Goal: Contribute content: Add original content to the website for others to see

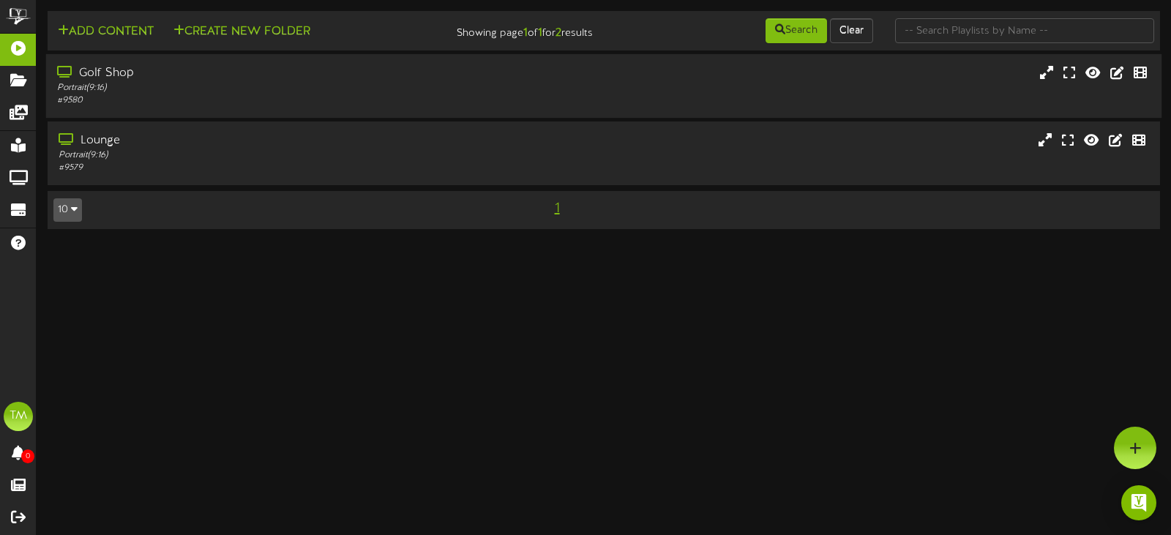
click at [289, 79] on div "Golf Shop" at bounding box center [278, 73] width 443 height 17
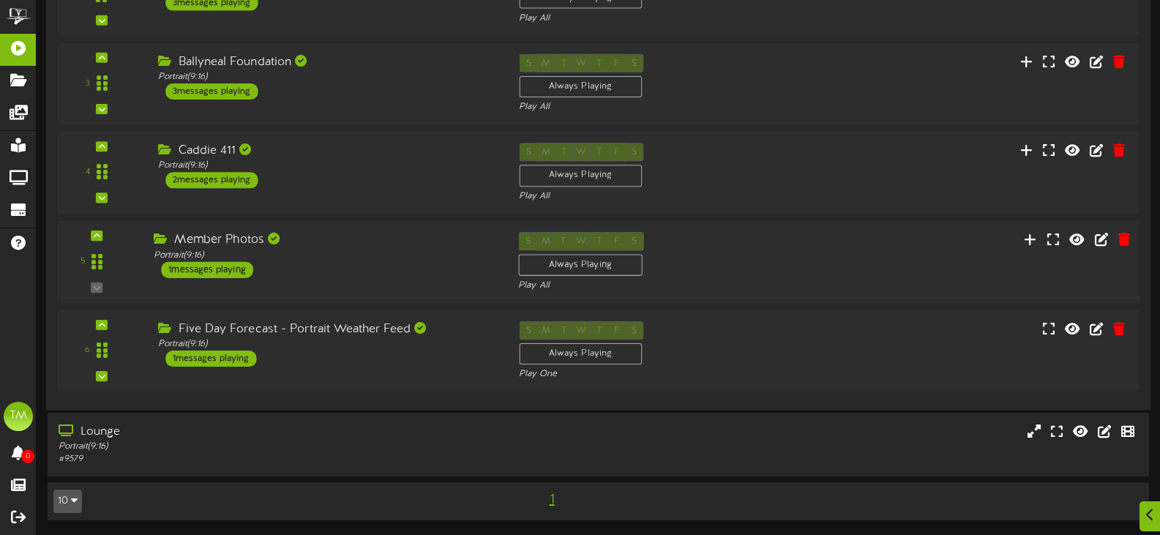
click at [322, 269] on div "Member Photos Portrait ( 9:16 ) 1 messages playing" at bounding box center [325, 255] width 365 height 46
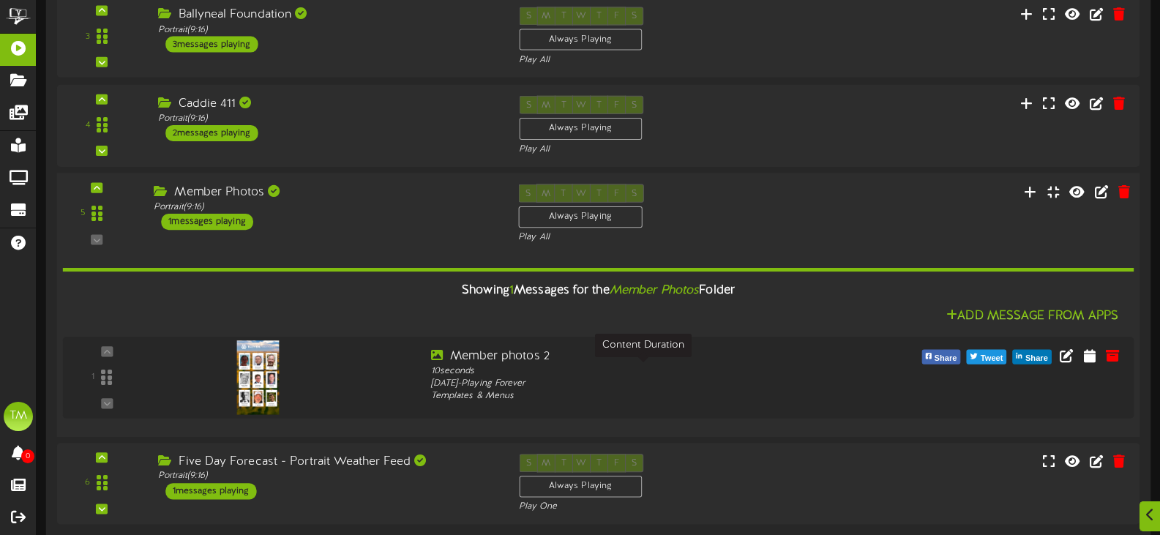
scroll to position [325, 0]
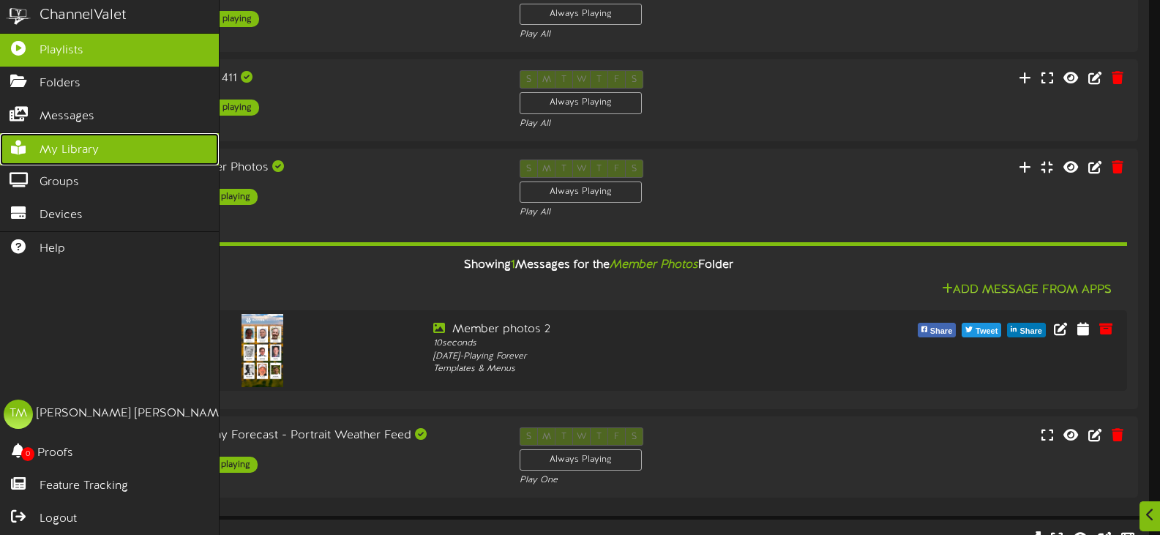
click at [50, 144] on span "My Library" at bounding box center [69, 150] width 59 height 17
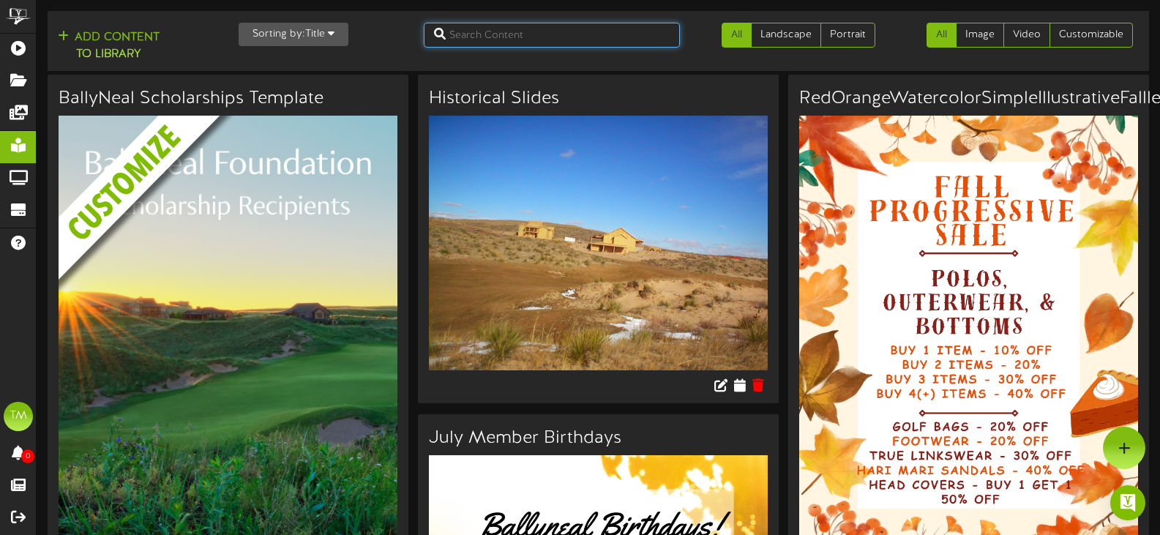
click at [571, 34] on input "text" at bounding box center [552, 35] width 256 height 25
type input "member"
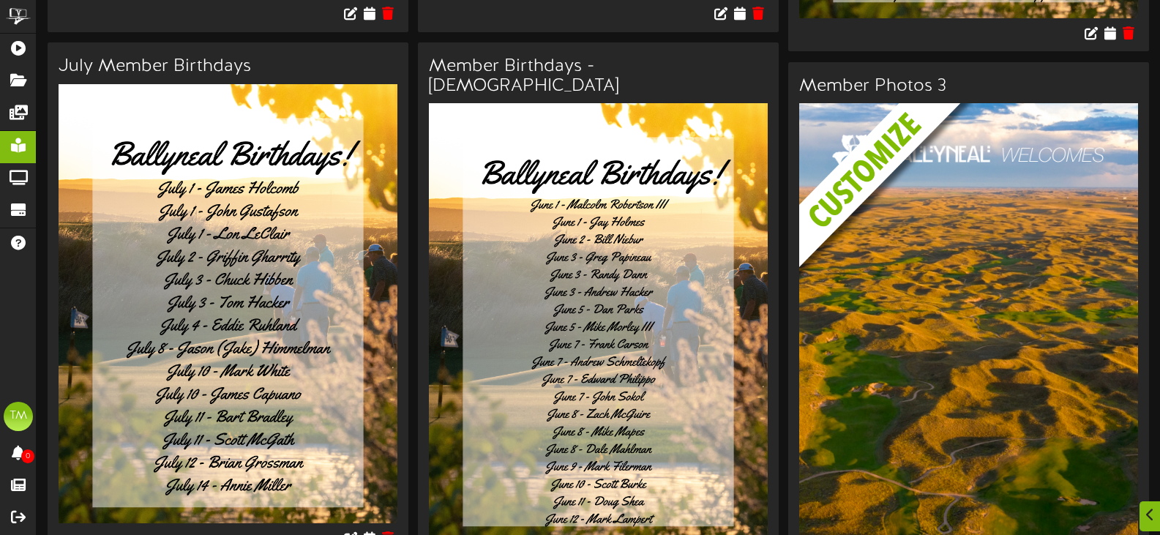
scroll to position [1171, 0]
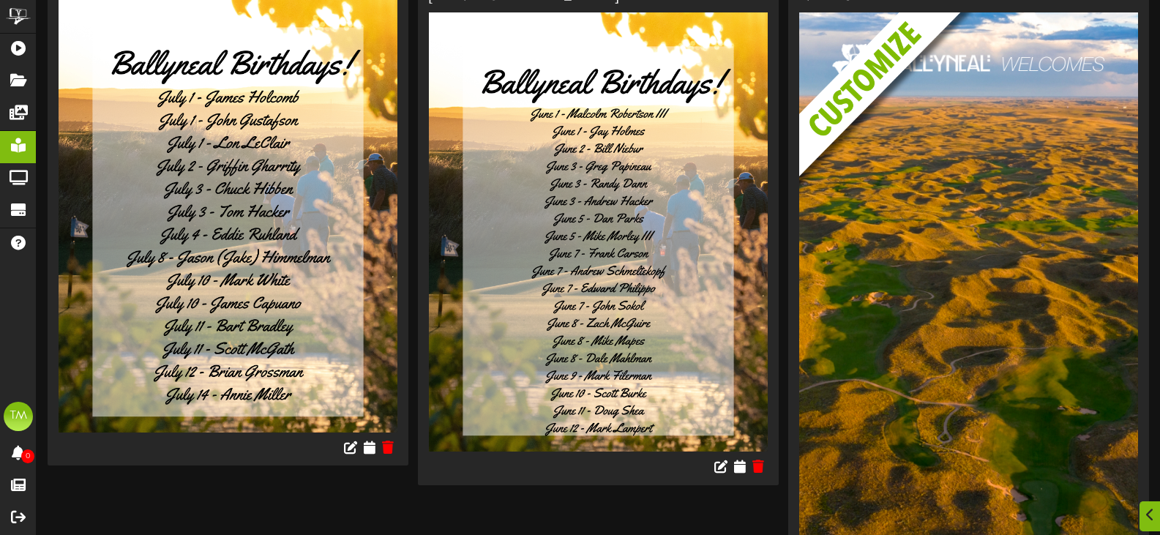
click at [911, 195] on img at bounding box center [979, 131] width 361 height 239
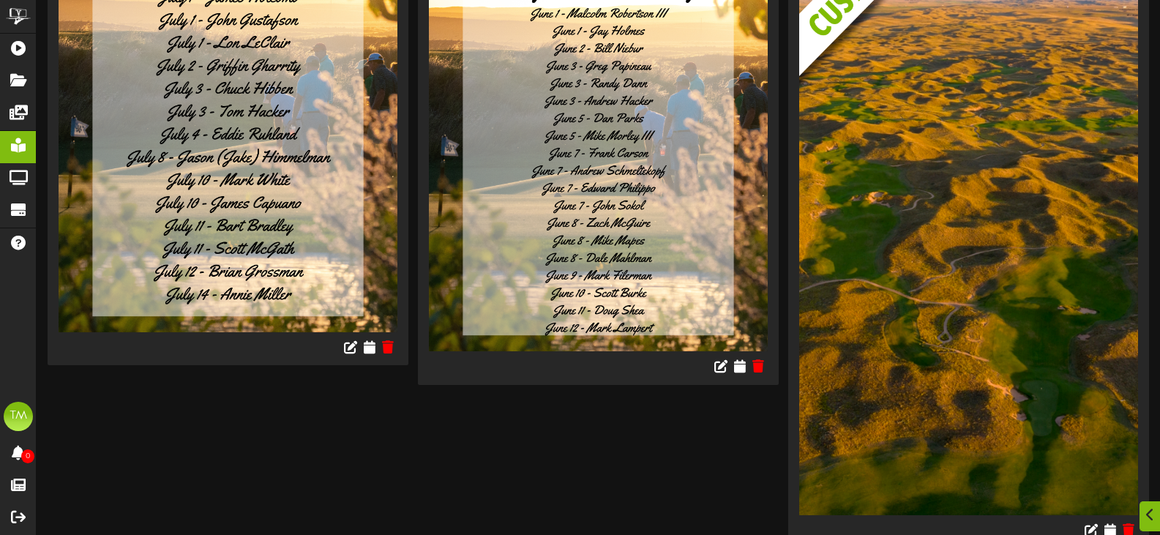
scroll to position [1272, 0]
click at [1111, 521] on icon at bounding box center [1110, 529] width 14 height 16
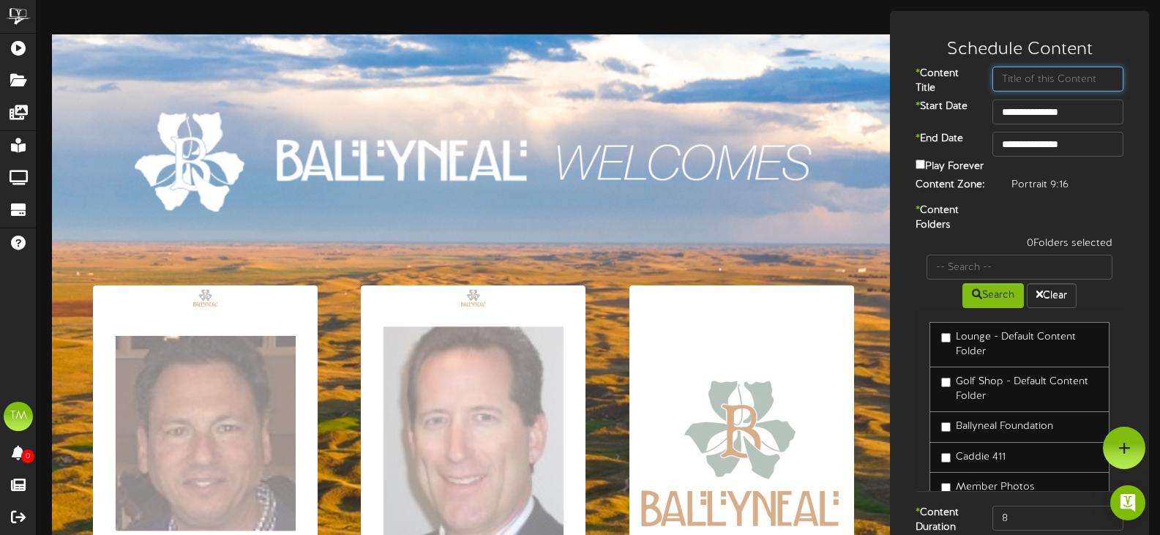
click at [1020, 75] on input "text" at bounding box center [1058, 79] width 131 height 25
type input "Member Photos 3"
click at [915, 172] on div "Play Forever" at bounding box center [1020, 167] width 230 height 21
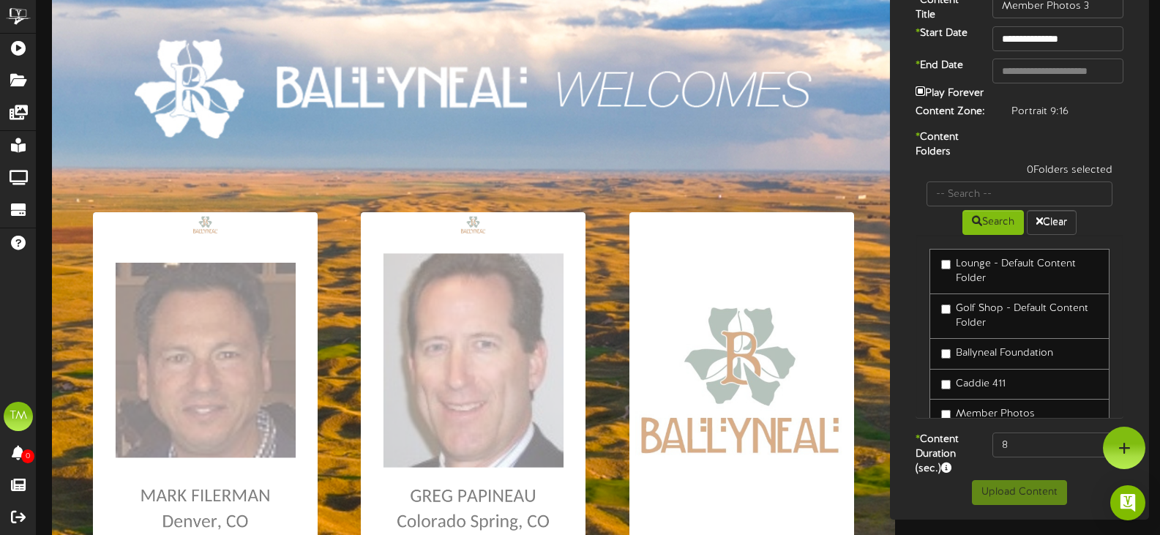
scroll to position [43, 0]
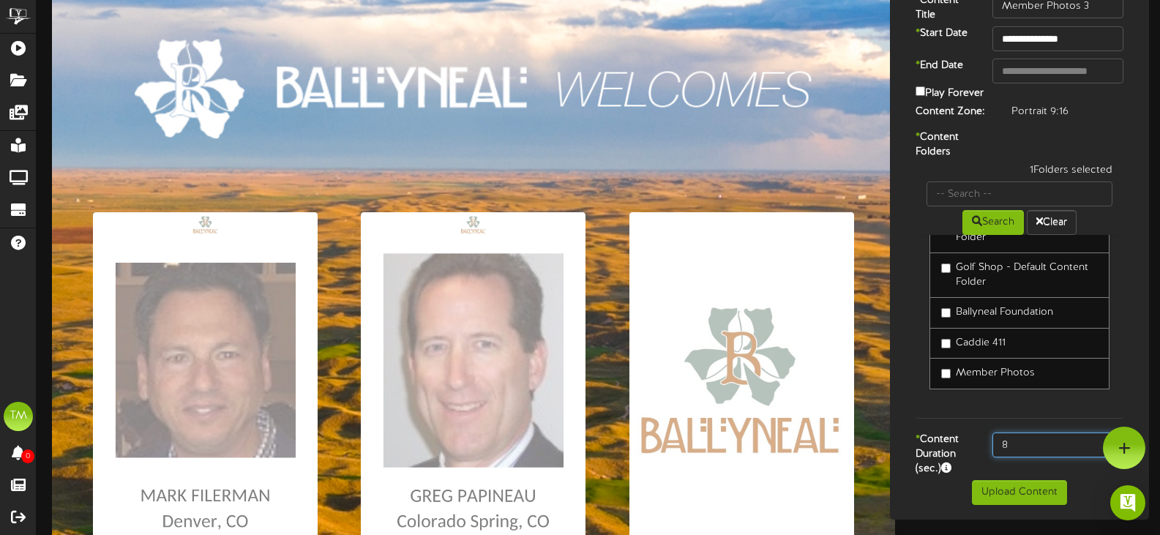
drag, startPoint x: 1016, startPoint y: 451, endPoint x: 986, endPoint y: 452, distance: 30.0
click at [986, 452] on div "8" at bounding box center [1058, 445] width 153 height 25
type input "10"
click at [986, 410] on div "Lounge - Default Content Folder Golf Shop - Default Content Folder Ballyneal Fo…" at bounding box center [1020, 326] width 208 height 183
click at [1023, 505] on button "Upload Content" at bounding box center [1019, 492] width 95 height 25
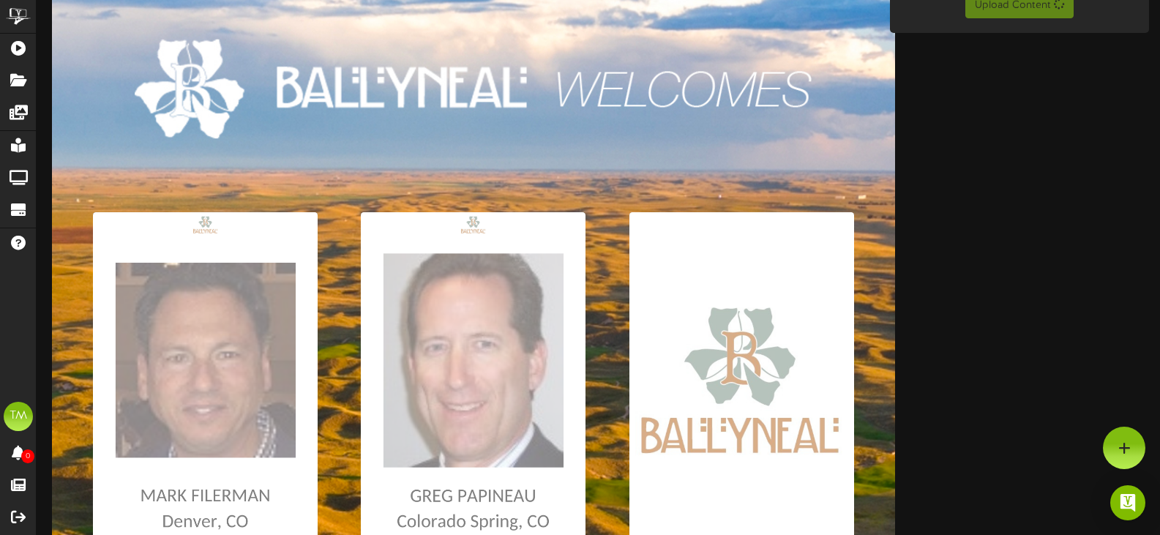
scroll to position [1, 0]
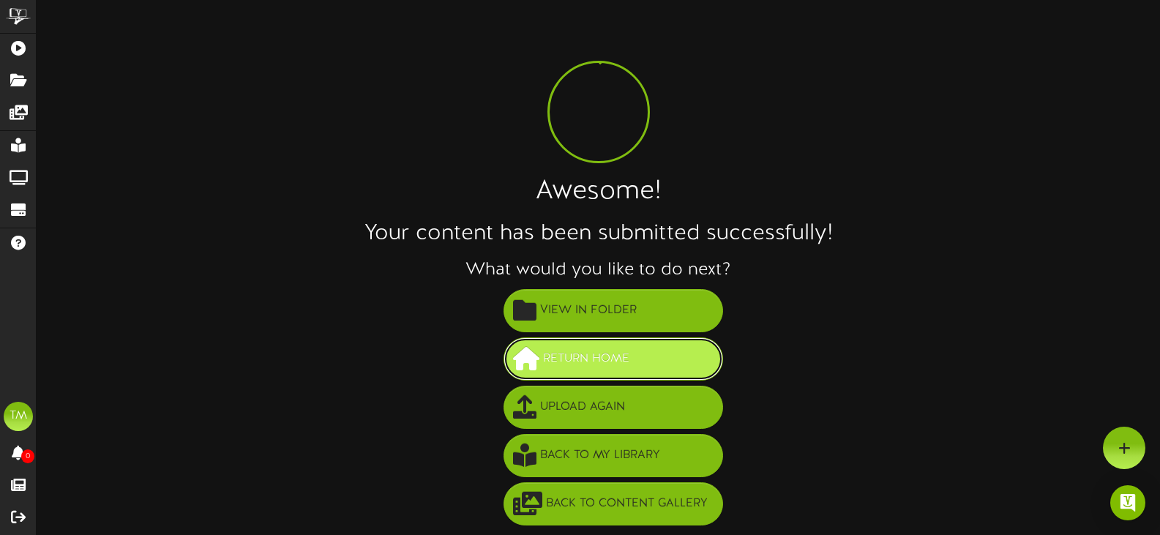
click at [676, 359] on button "Return Home" at bounding box center [614, 358] width 220 height 43
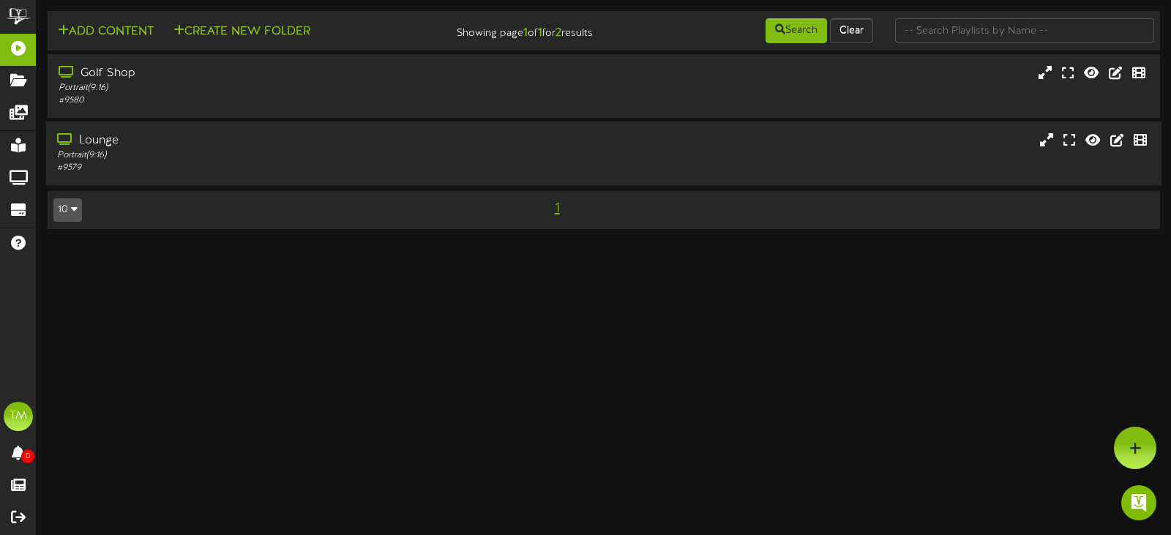
click at [174, 157] on div "Portrait ( 9:16 )" at bounding box center [278, 155] width 443 height 12
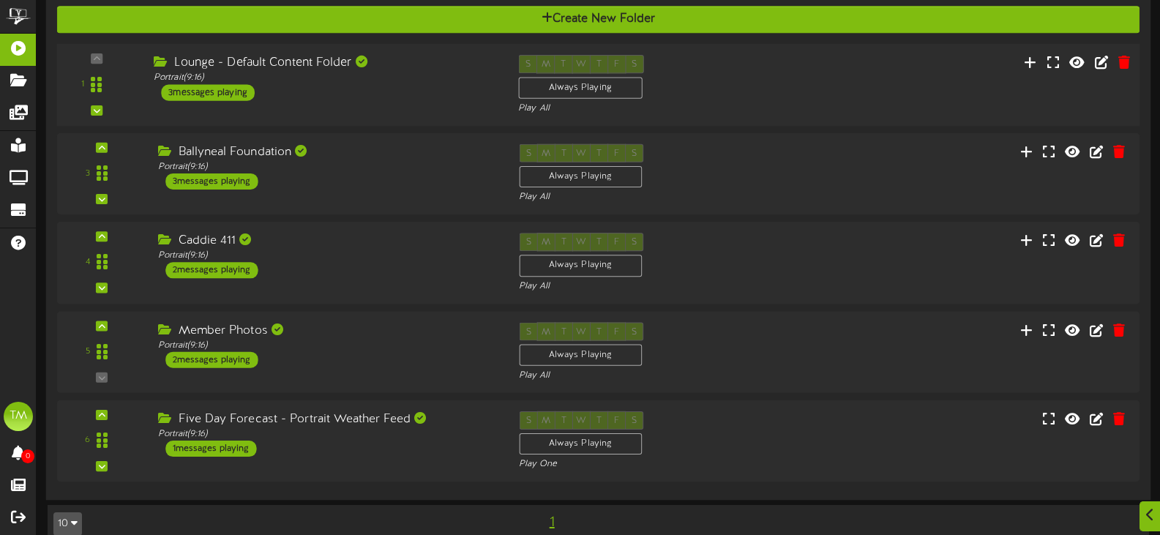
scroll to position [253, 0]
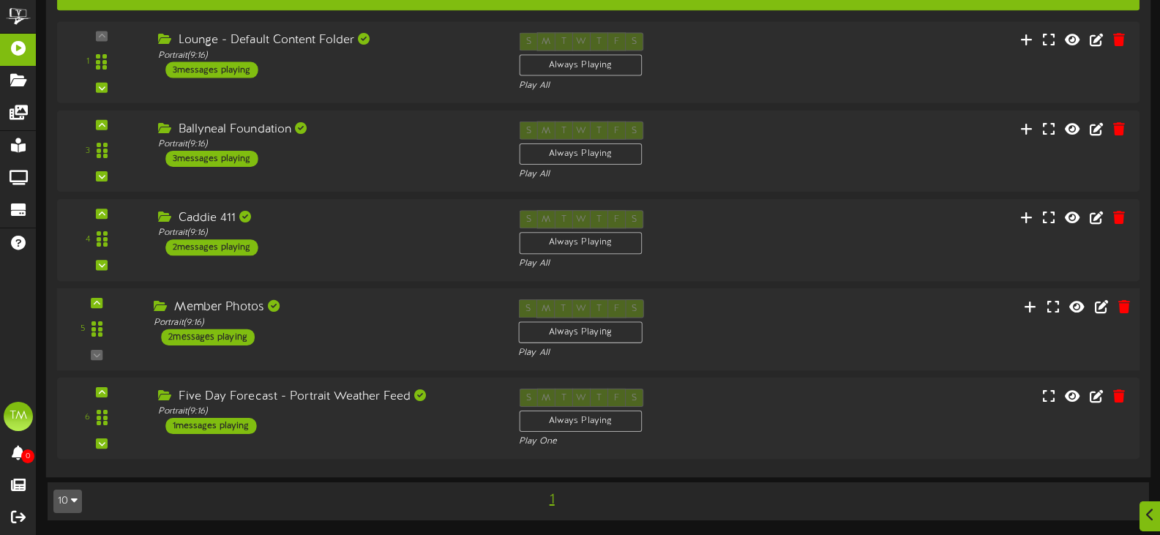
click at [387, 313] on div "Member Photos" at bounding box center [325, 307] width 343 height 17
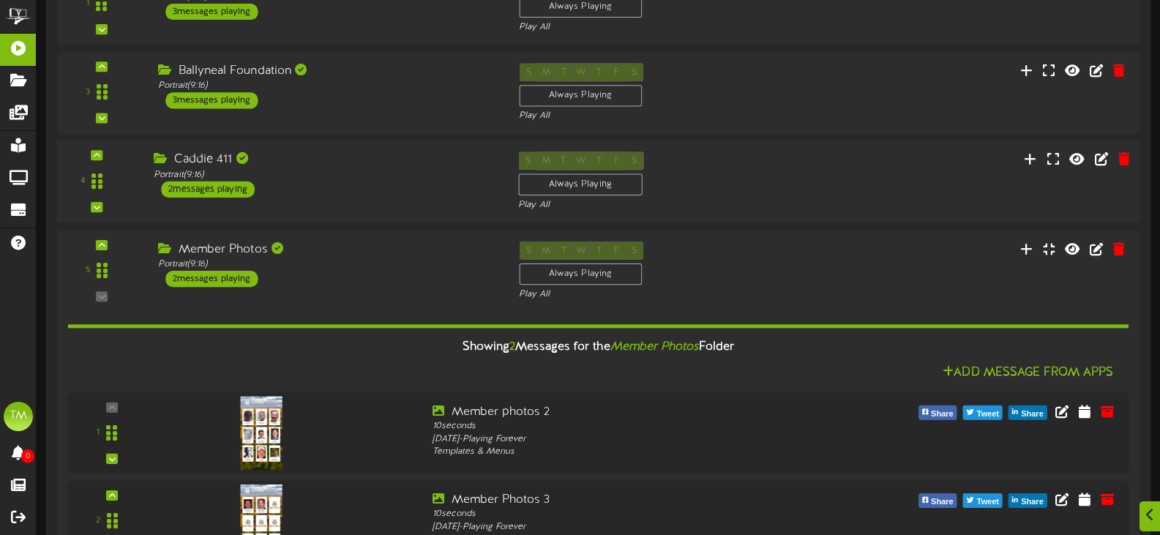
scroll to position [472, 0]
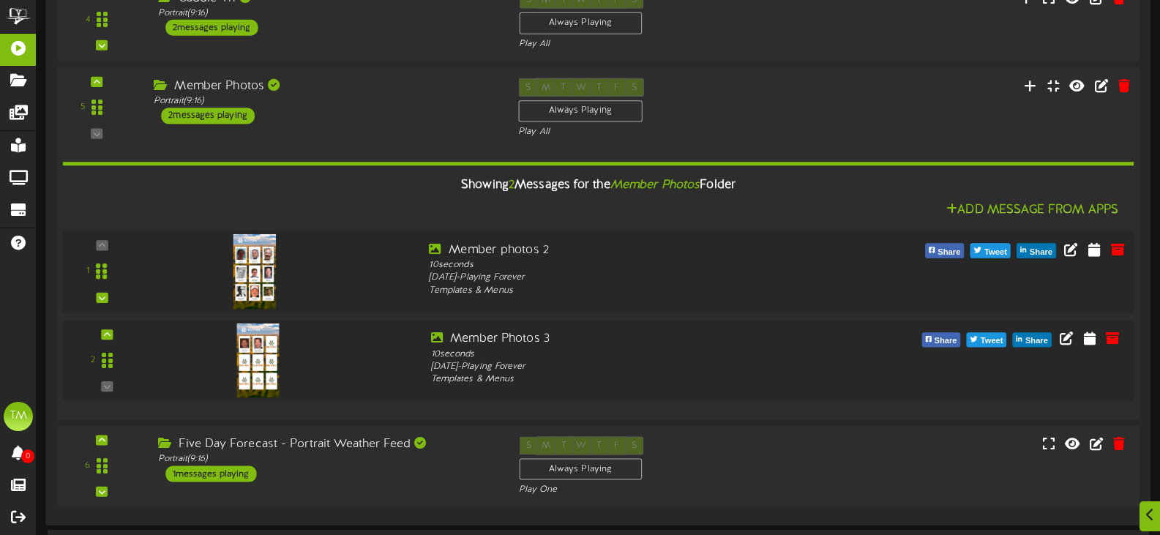
click at [260, 260] on img at bounding box center [255, 271] width 42 height 75
click at [1086, 252] on button at bounding box center [1094, 250] width 23 height 23
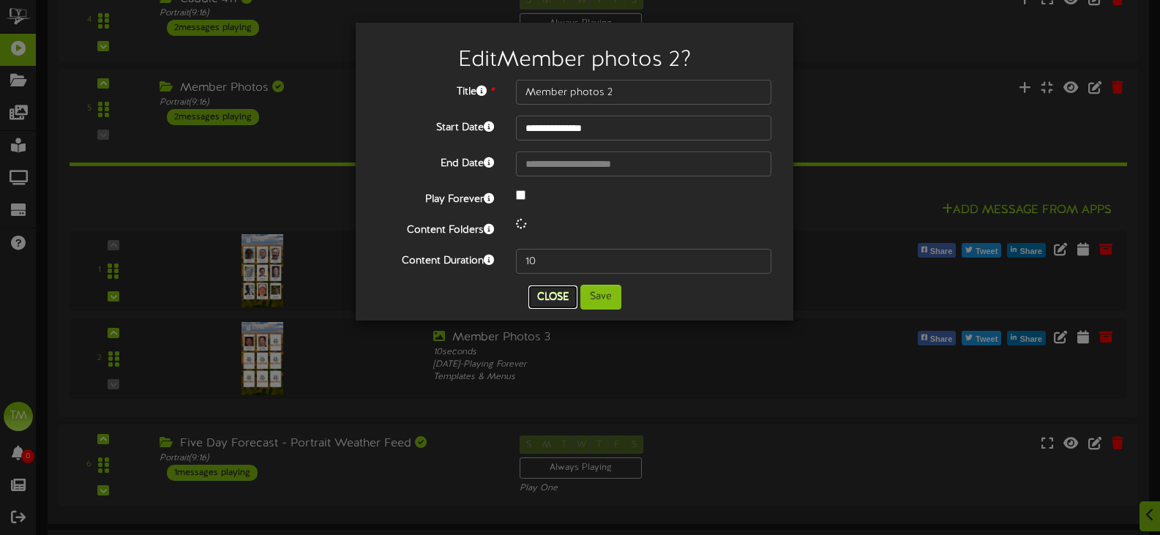
click at [548, 305] on button "Close" at bounding box center [552, 296] width 49 height 23
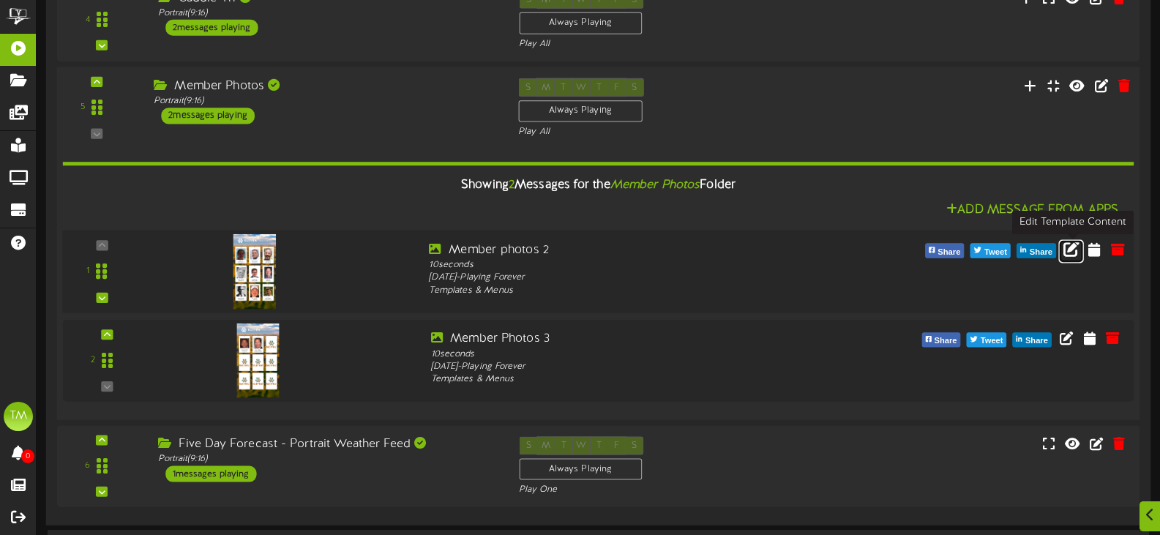
click at [1074, 255] on icon at bounding box center [1072, 249] width 16 height 16
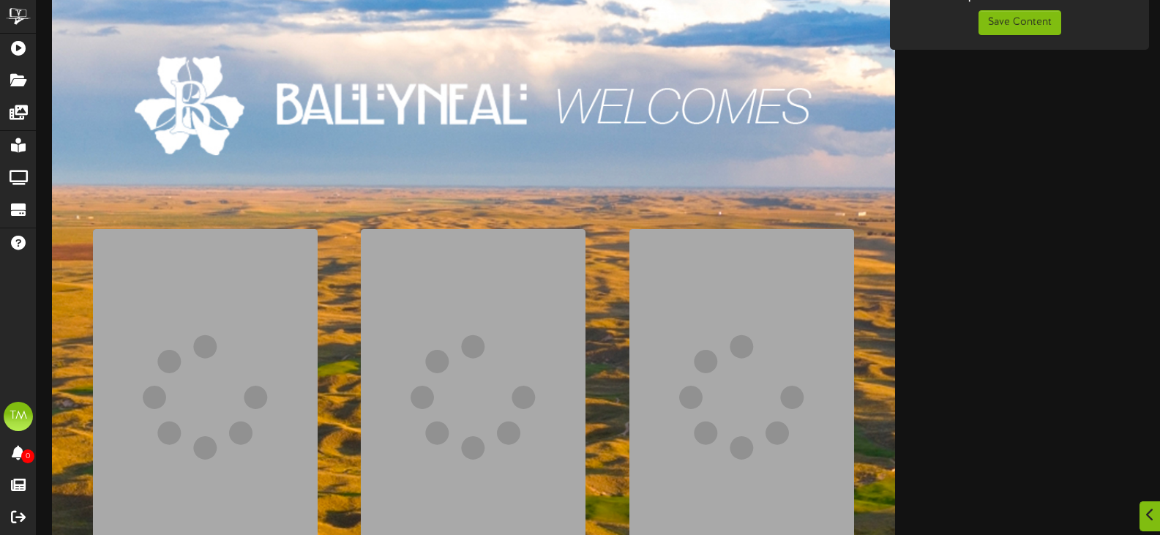
scroll to position [220, 0]
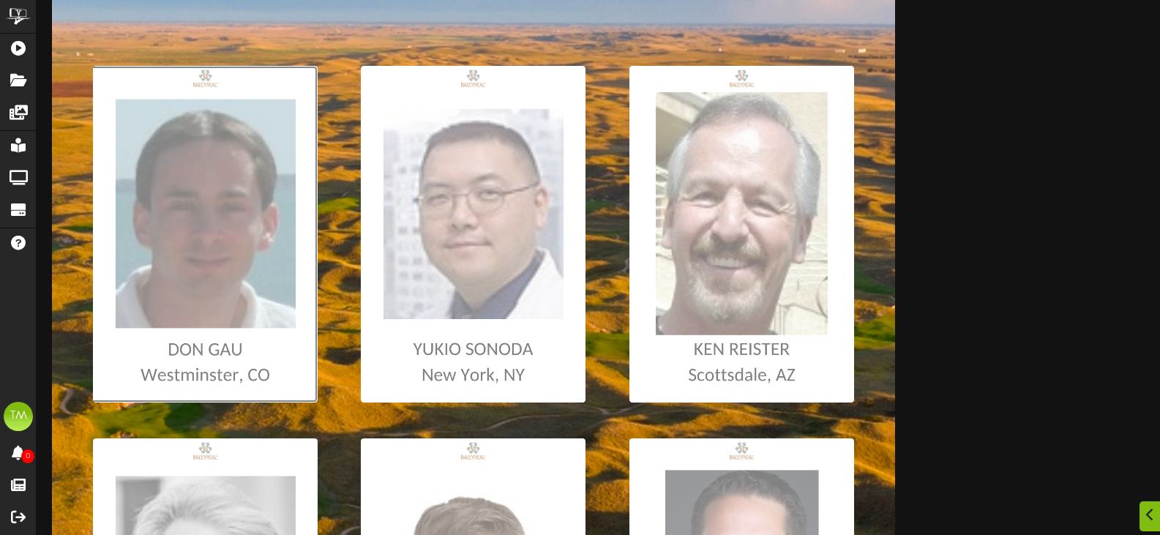
type input "**********"
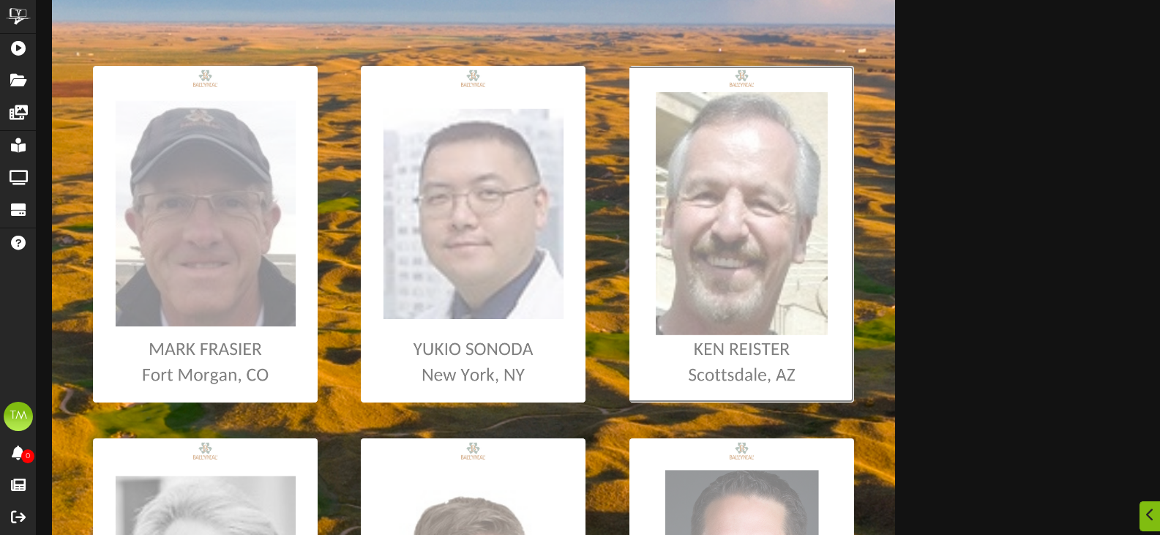
click at [704, 185] on input "file" at bounding box center [8, 234] width 1692 height 337
type input "**********"
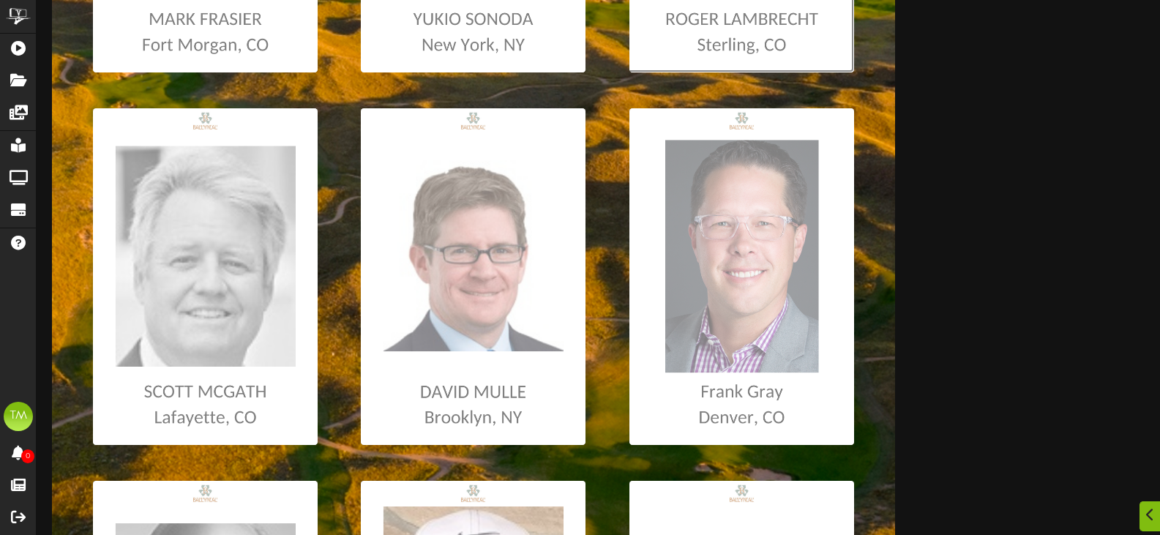
scroll to position [586, 0]
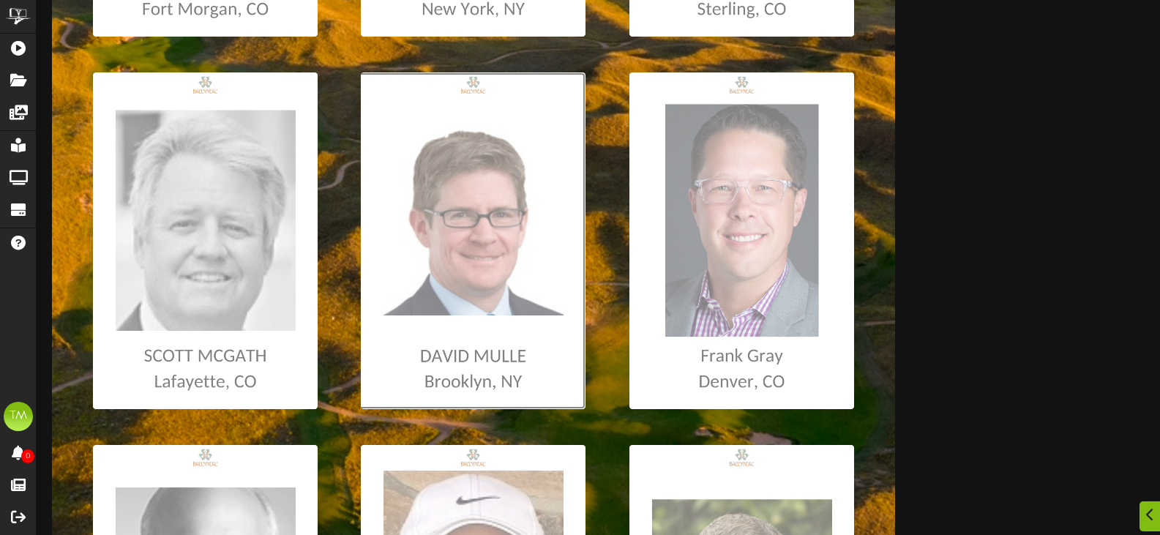
type input "**********"
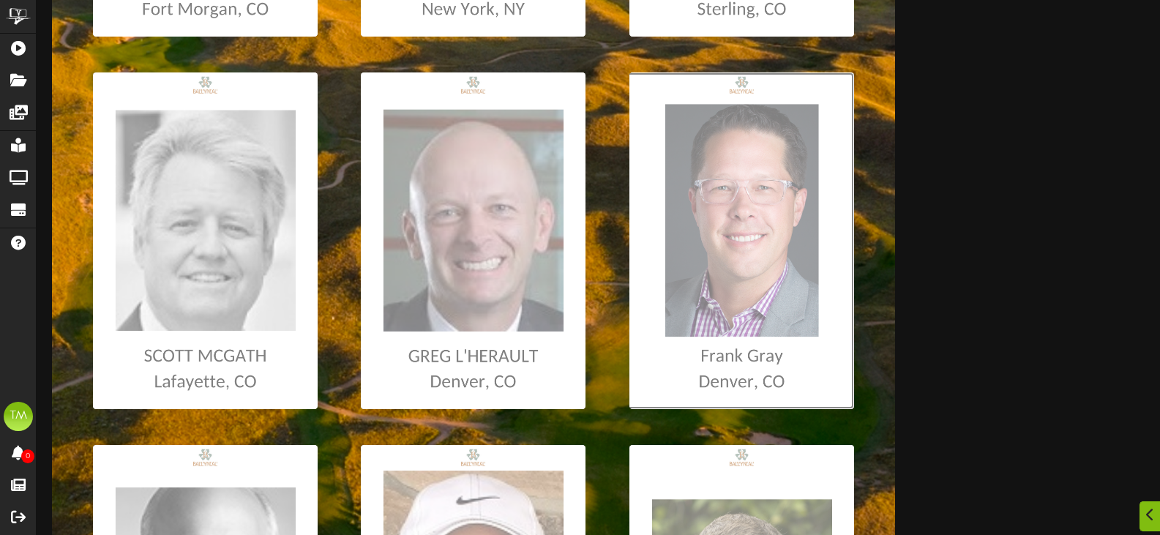
click at [721, 168] on input "file" at bounding box center [8, 240] width 1692 height 337
type input "**********"
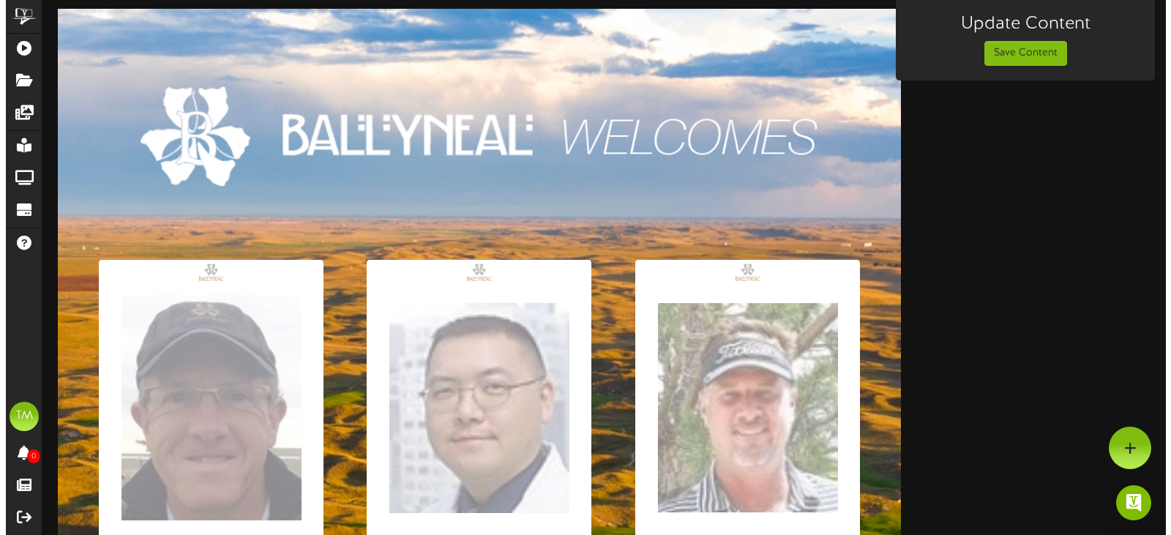
scroll to position [0, 0]
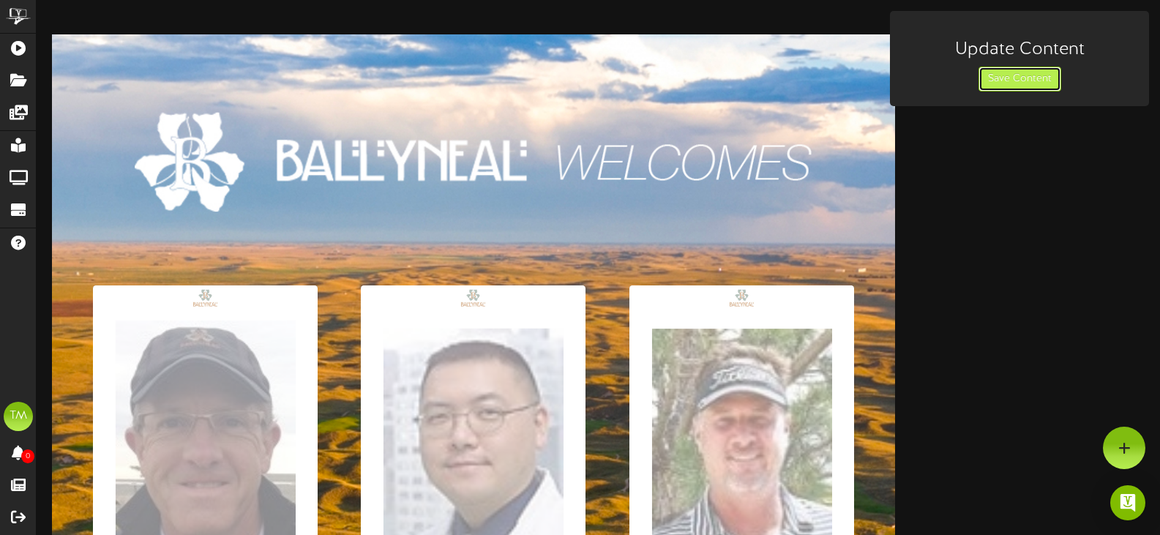
click at [1039, 82] on button "Save Content" at bounding box center [1020, 79] width 83 height 25
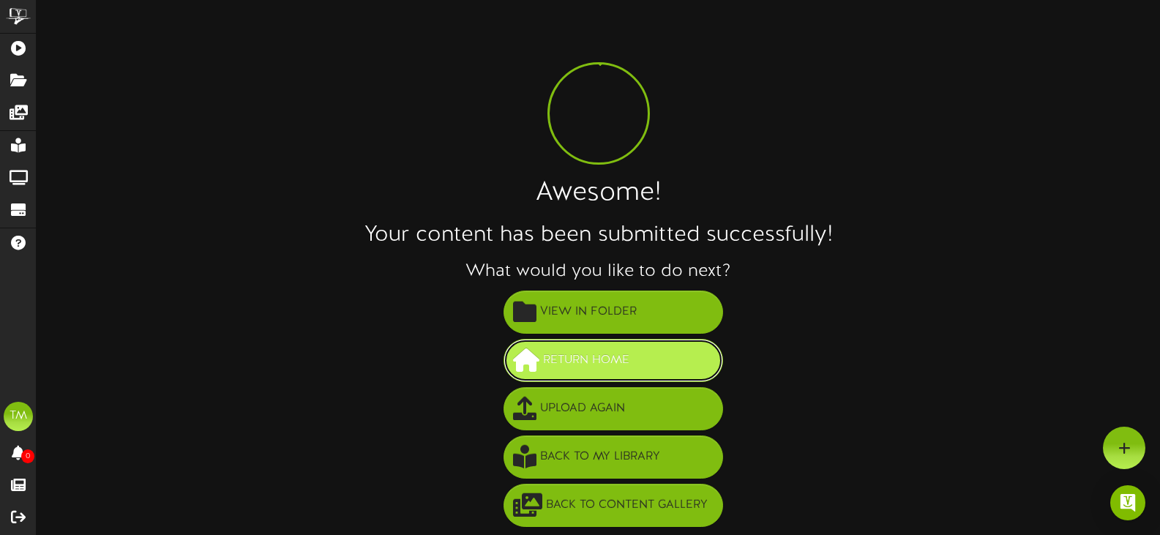
click at [642, 358] on button "Return Home" at bounding box center [614, 360] width 220 height 43
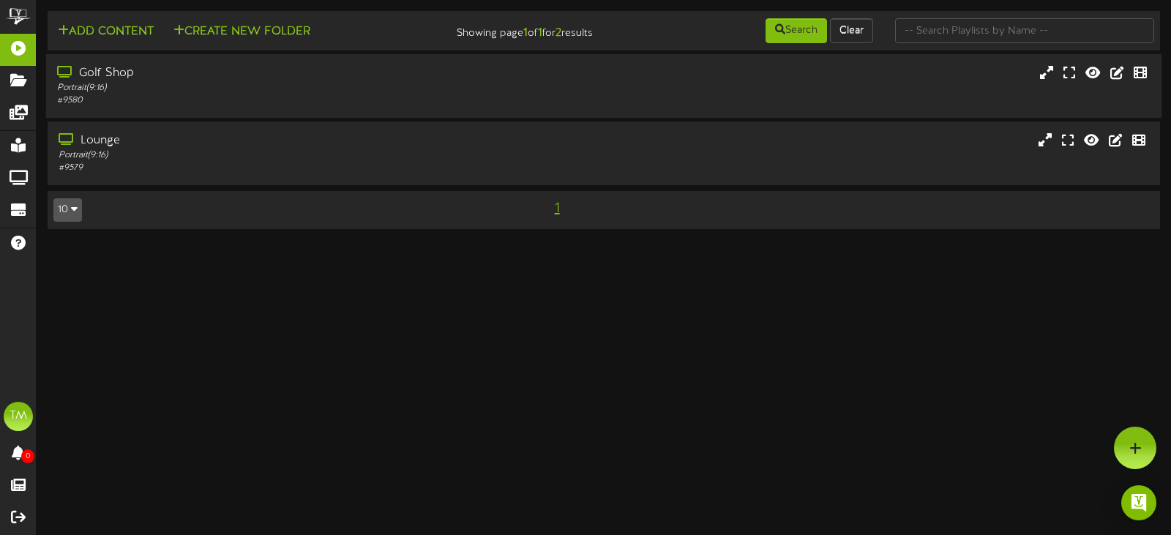
click at [140, 96] on div "# 9580" at bounding box center [278, 100] width 443 height 12
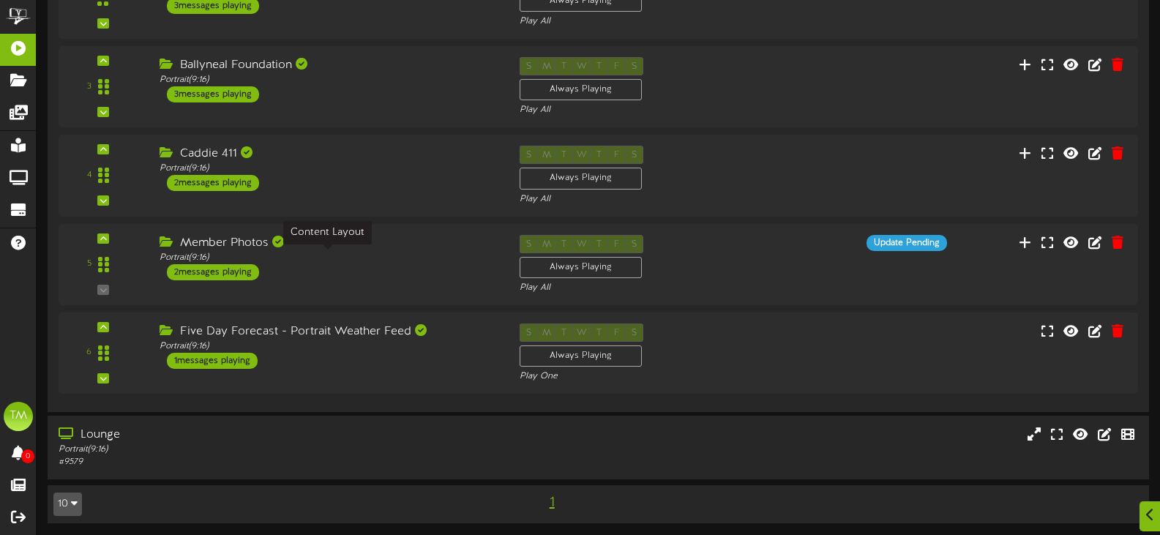
scroll to position [253, 0]
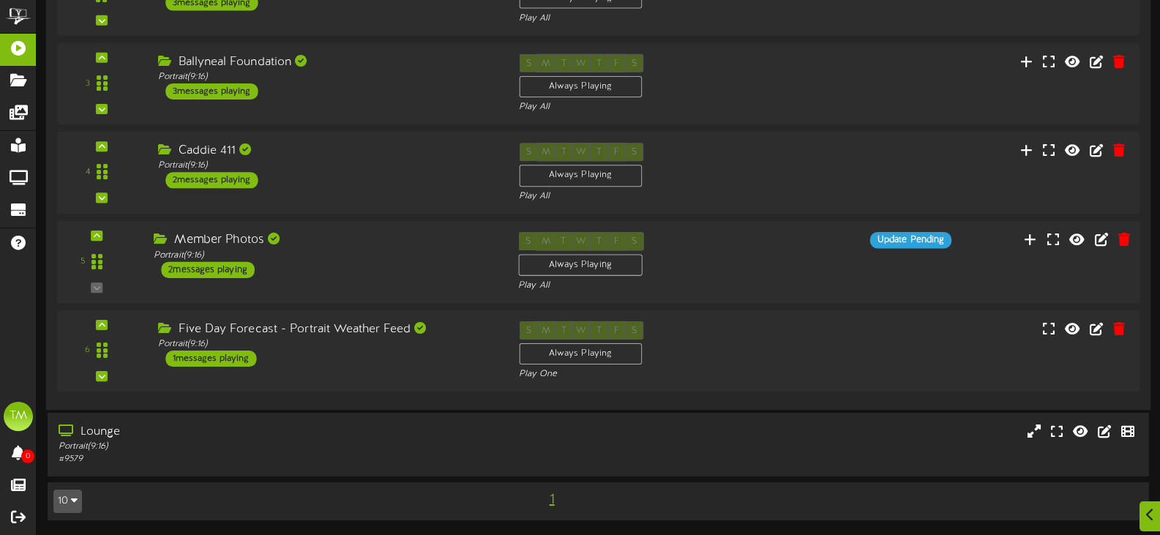
click at [314, 262] on div "Member Photos Portrait ( 9:16 ) 2 messages playing" at bounding box center [325, 255] width 365 height 46
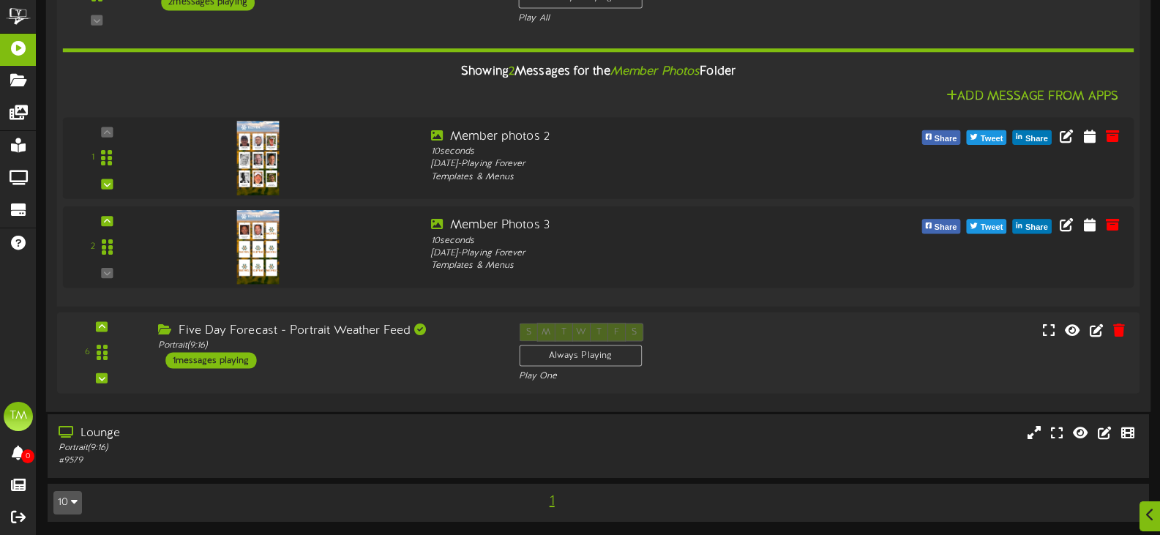
scroll to position [520, 0]
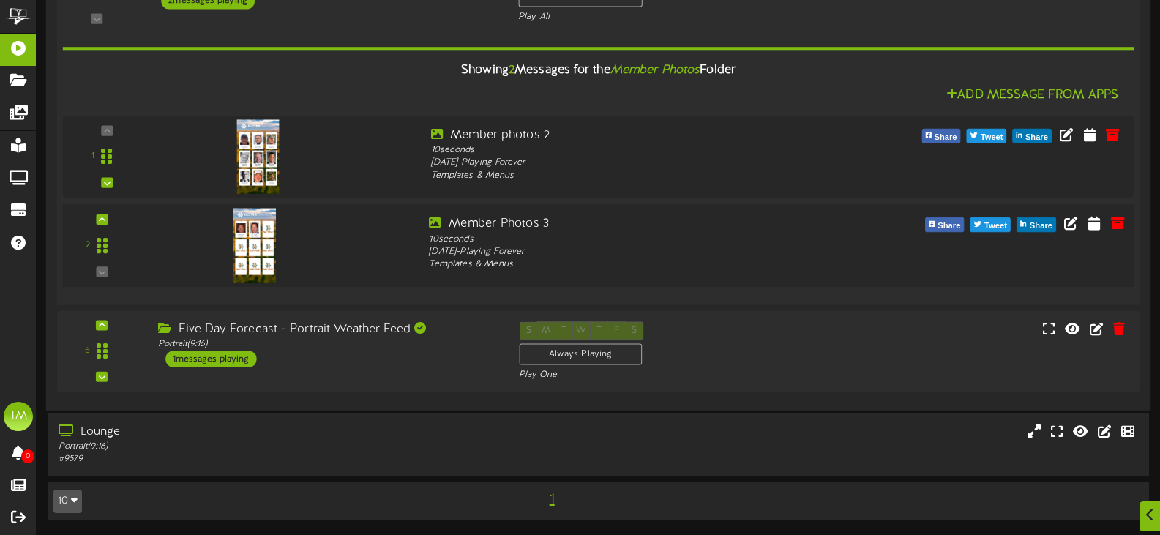
click at [324, 257] on div at bounding box center [253, 230] width 172 height 75
click at [1064, 221] on icon at bounding box center [1072, 222] width 16 height 16
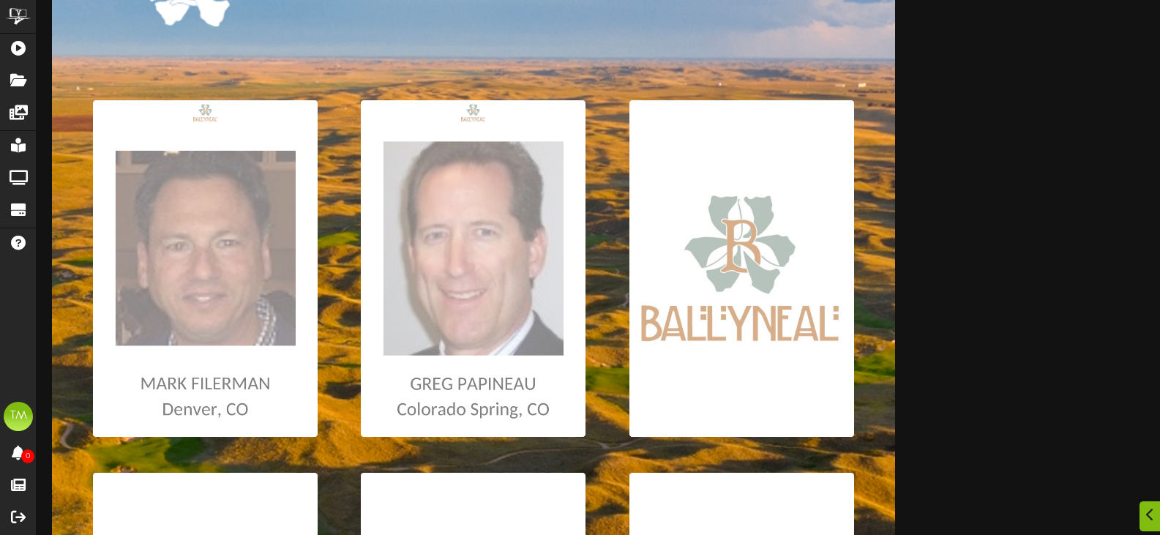
scroll to position [220, 0]
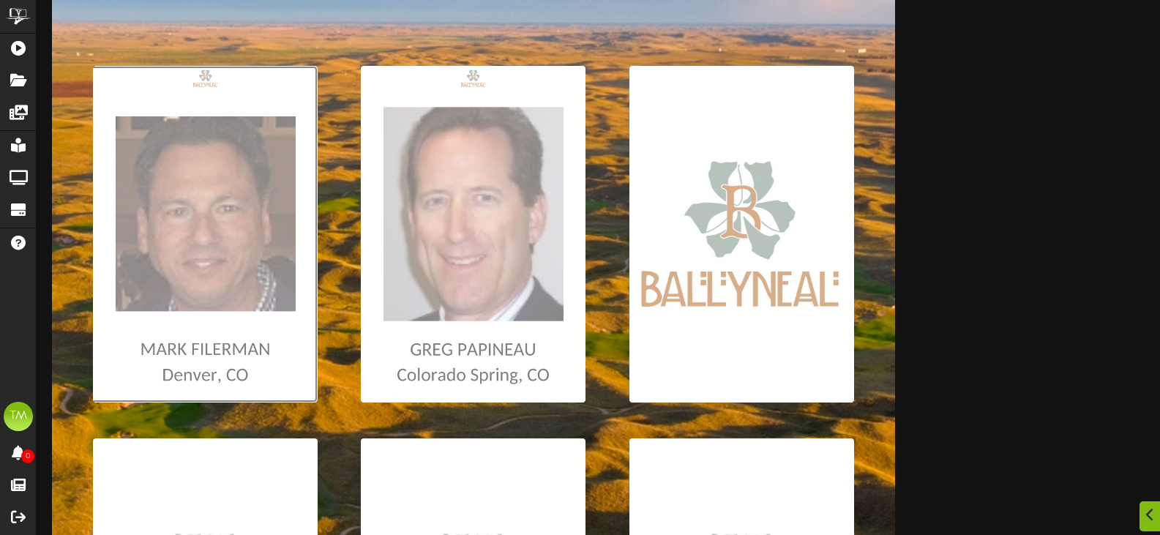
type input "**********"
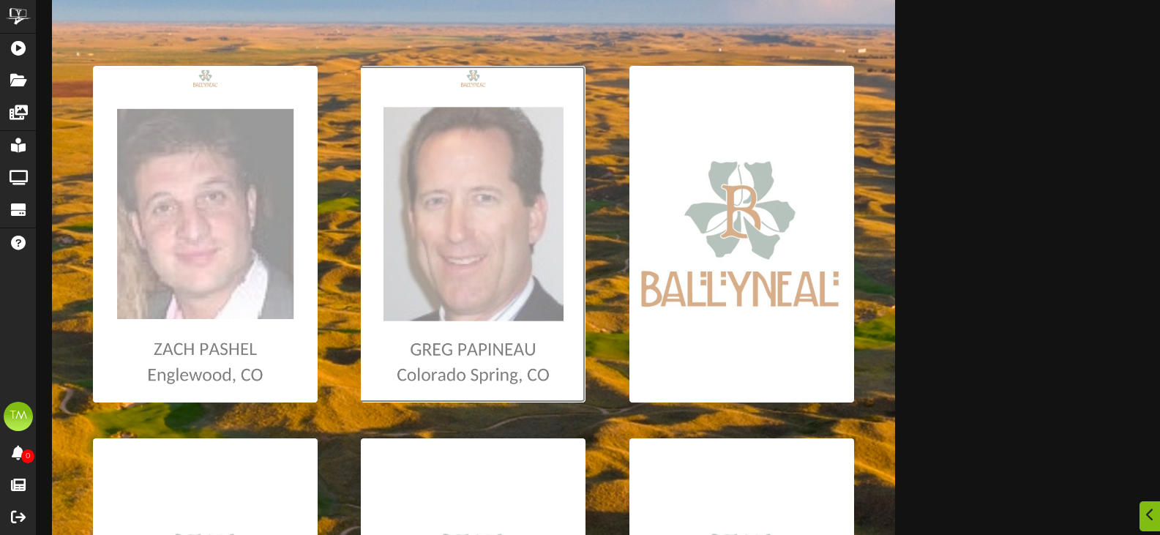
type input "**********"
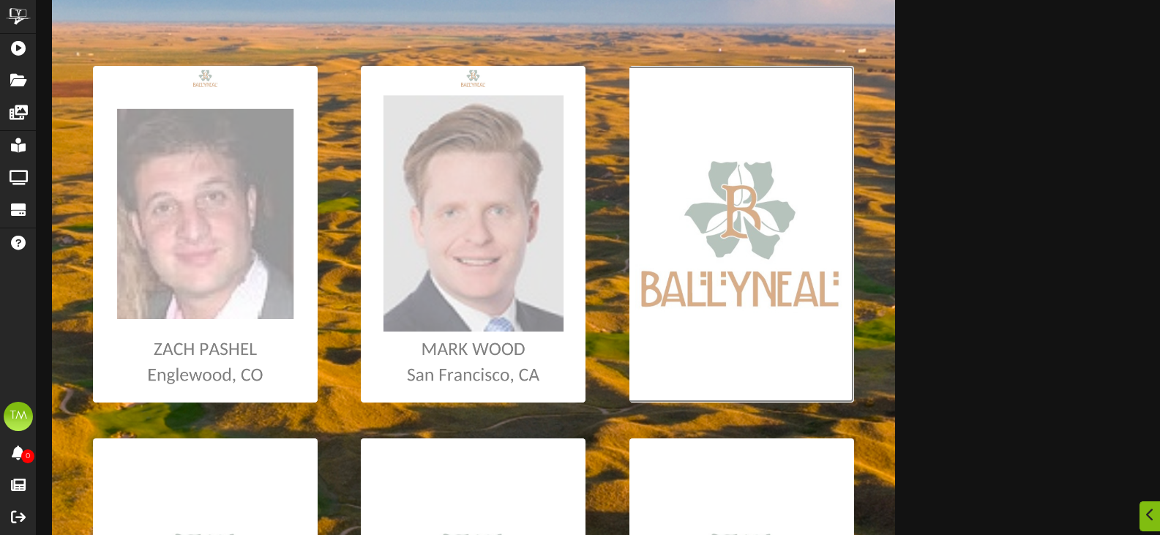
click at [717, 246] on input "file" at bounding box center [8, 234] width 1692 height 337
type input "**********"
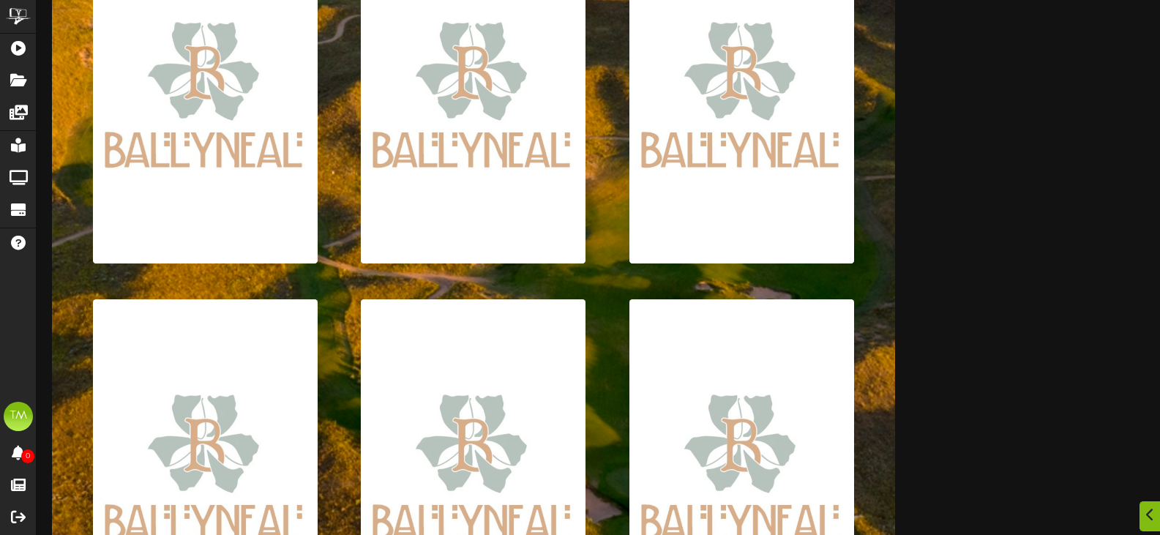
scroll to position [732, 0]
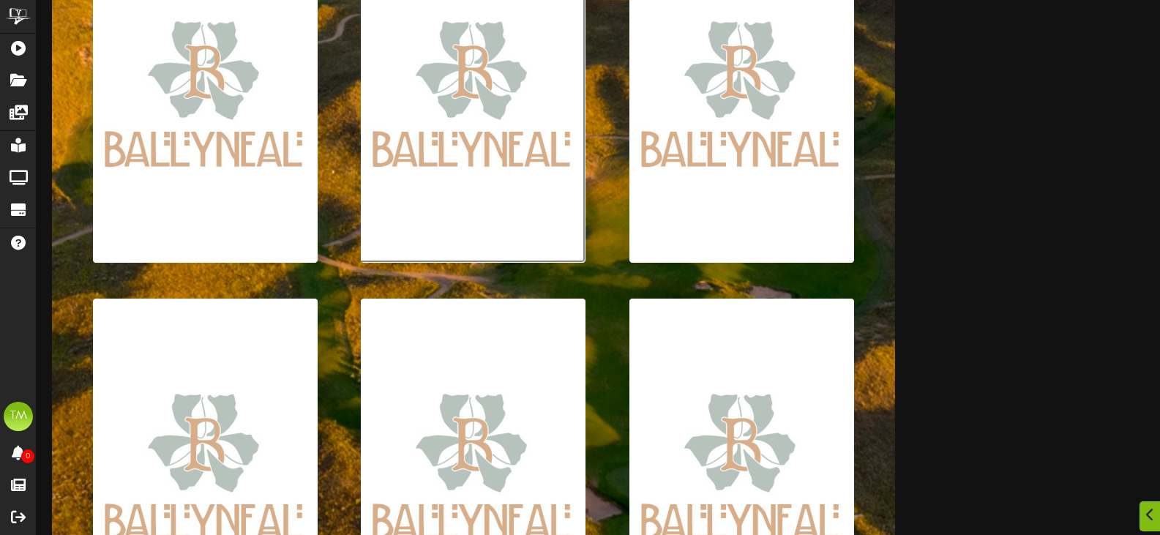
type input "**********"
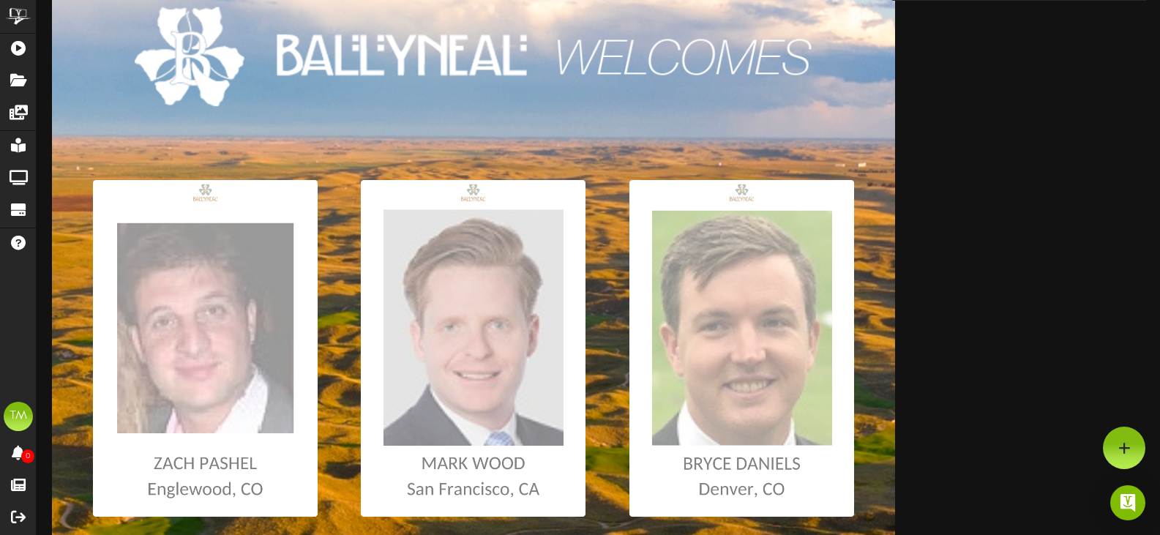
scroll to position [0, 0]
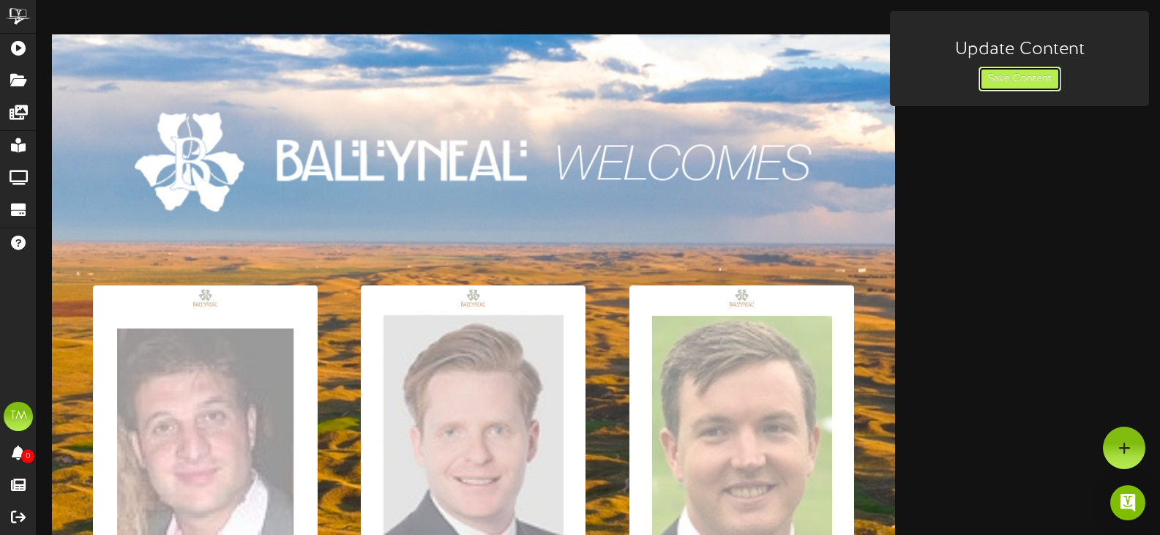
click at [988, 91] on button "Save Content" at bounding box center [1020, 79] width 83 height 25
